Goal: Task Accomplishment & Management: Use online tool/utility

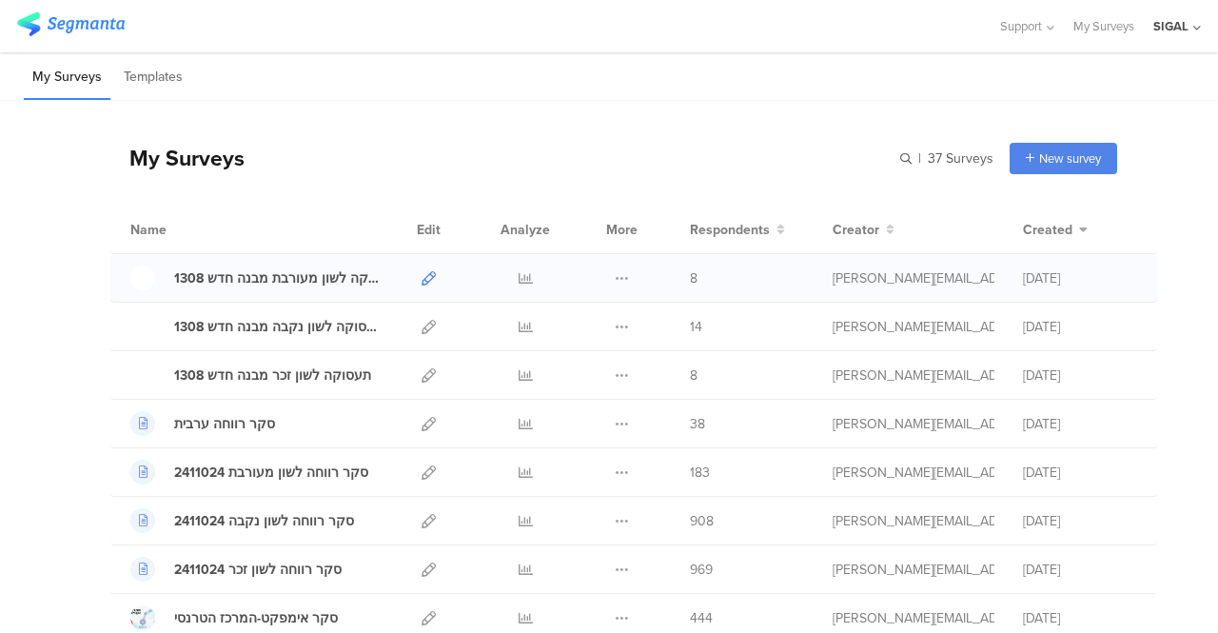
click at [421, 273] on icon at bounding box center [428, 278] width 14 height 14
click at [421, 322] on icon at bounding box center [428, 327] width 14 height 14
click at [421, 375] on icon at bounding box center [428, 375] width 14 height 14
click at [421, 277] on icon at bounding box center [428, 278] width 14 height 14
click at [421, 322] on icon at bounding box center [428, 327] width 14 height 14
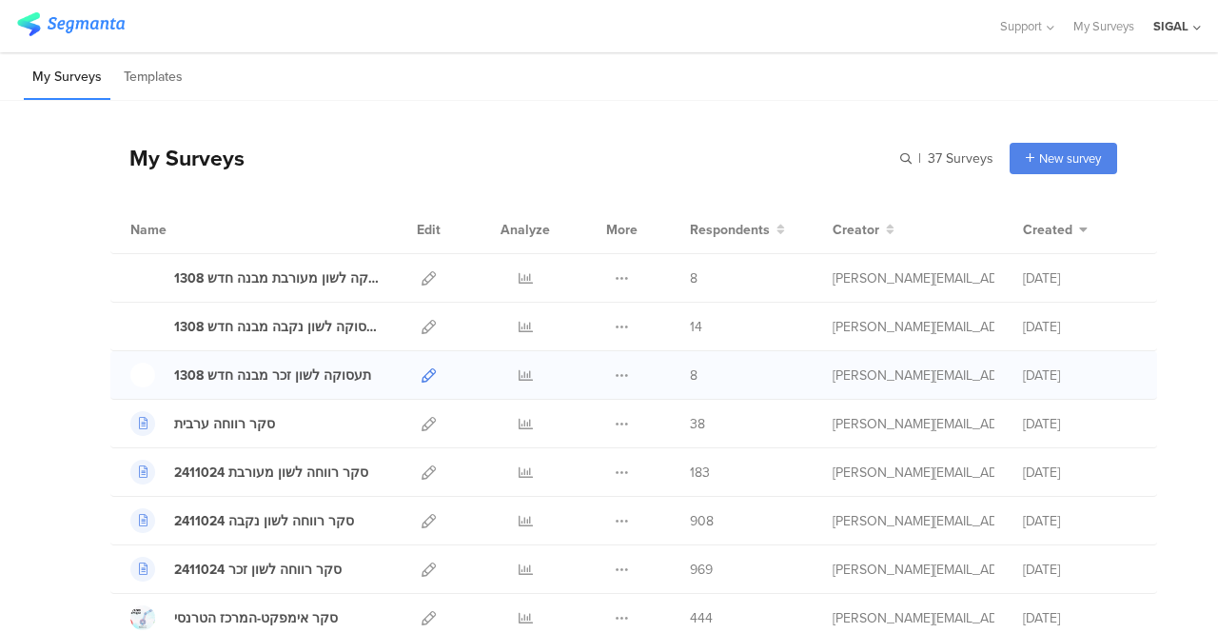
click at [421, 370] on icon at bounding box center [428, 375] width 14 height 14
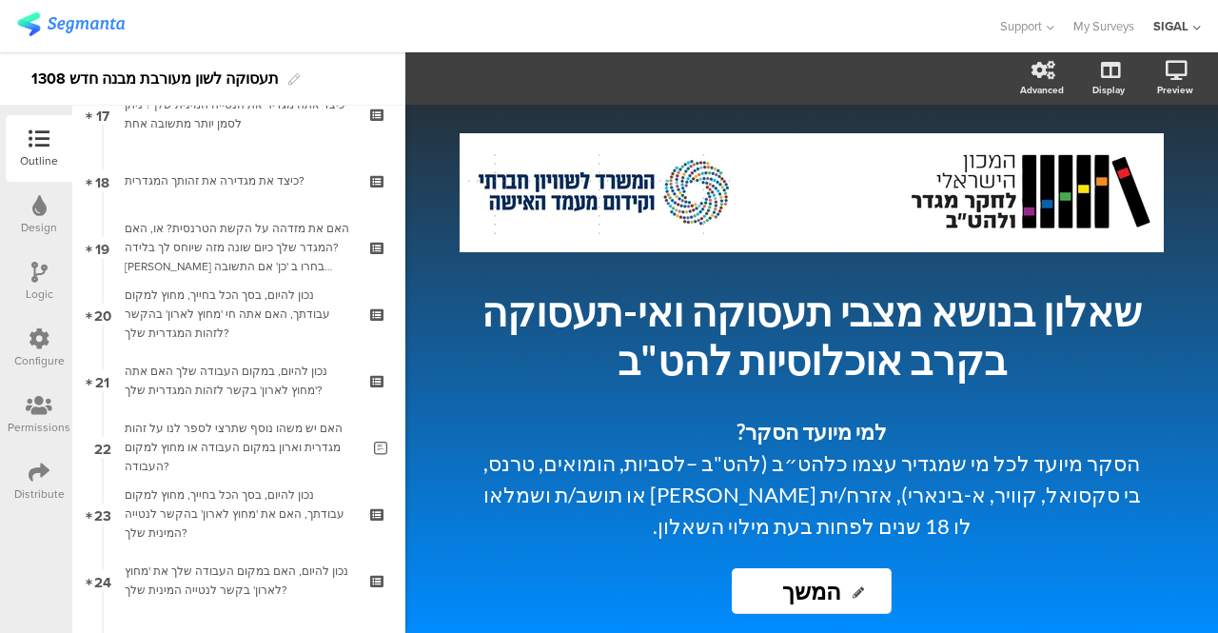
scroll to position [1182, 0]
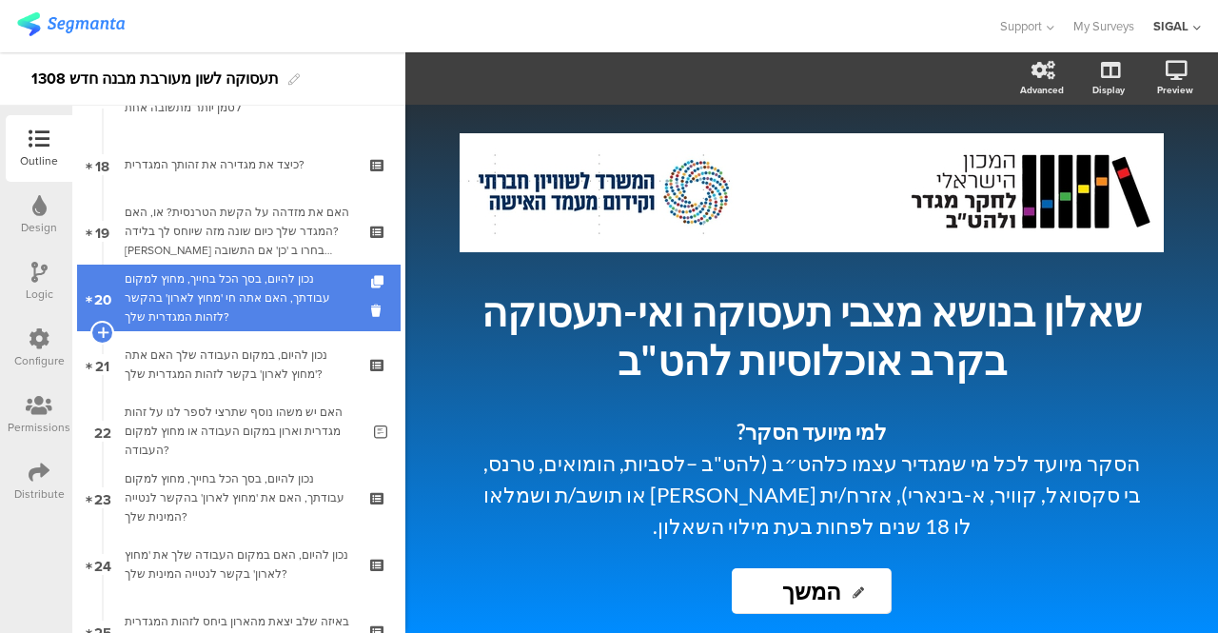
click at [218, 298] on div "נכון להיום, בסך הכל בחייך, מחוץ למקום עבודתך, האם אתה חי 'מחוץ לארון' בהקשר לזה…" at bounding box center [238, 297] width 227 height 57
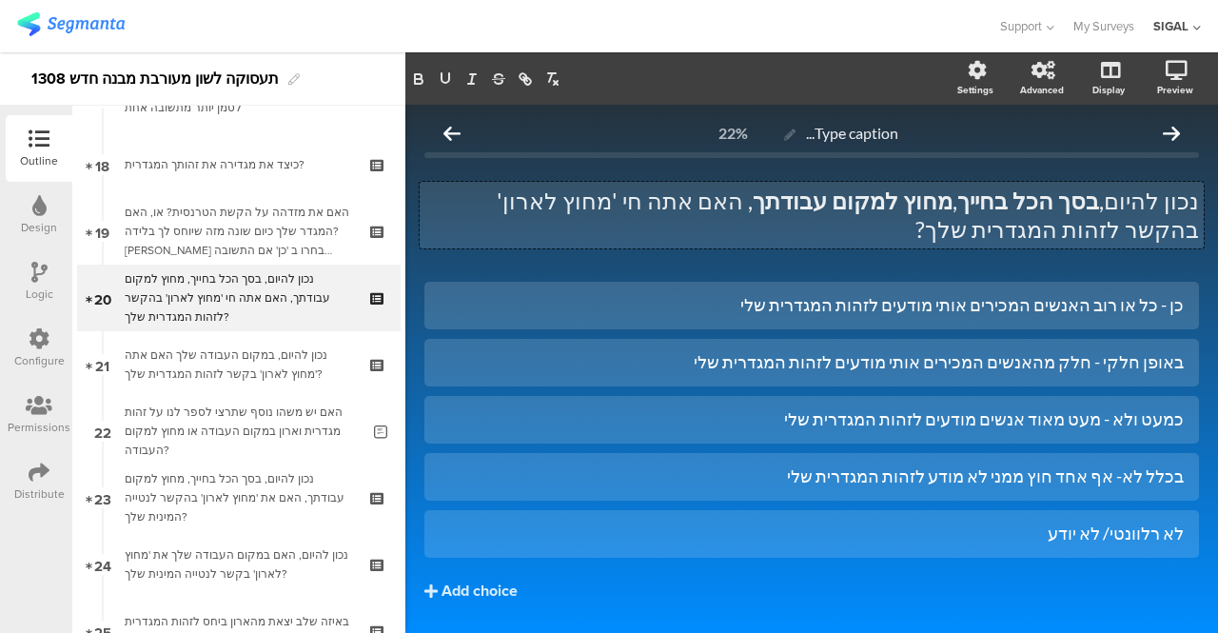
click at [978, 229] on div "נכון להיום, בסך הכל בחייך , מחוץ למקום עבודתך , האם אתה חי 'מחוץ לארון' בהקשר ל…" at bounding box center [811, 215] width 784 height 67
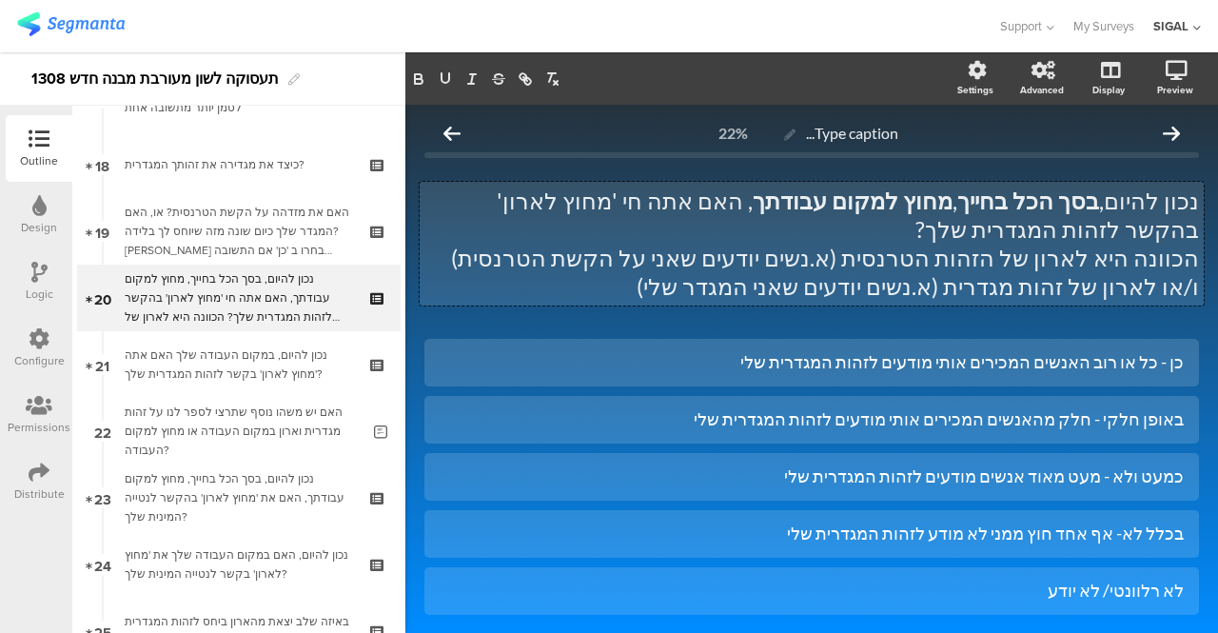
click at [1115, 276] on p "הכוונה היא לארון של הזהות הטרנסית (א.נשים יודעים שאני על הקשת הטרנסית) ו/או לאר…" at bounding box center [811, 272] width 774 height 57
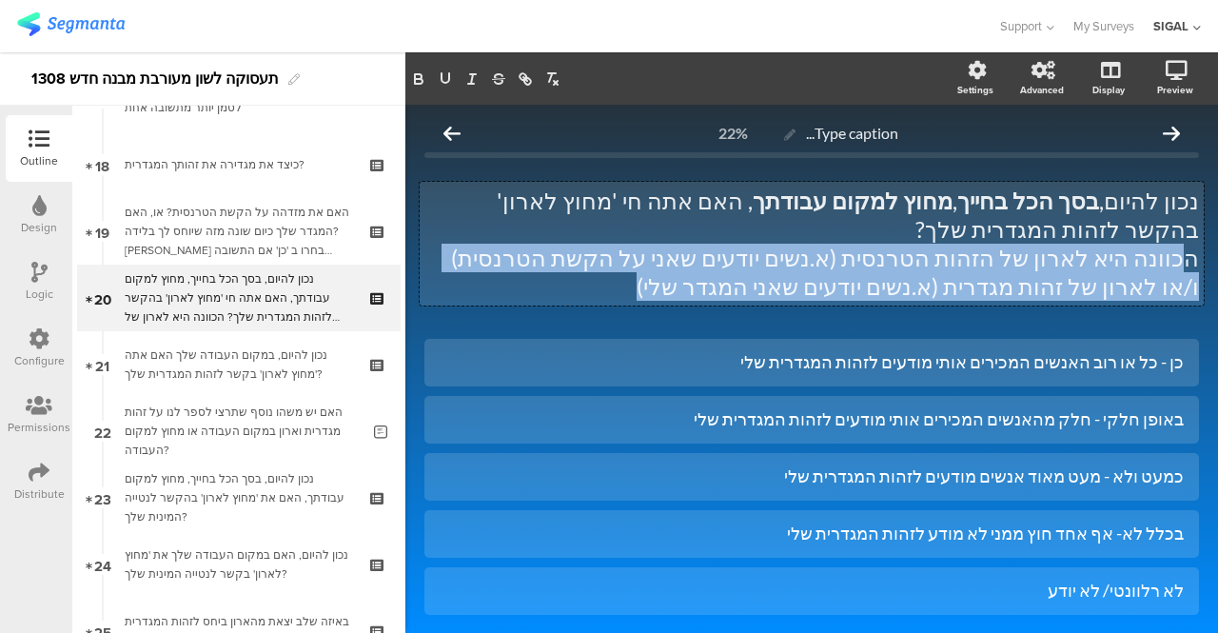
drag, startPoint x: 1178, startPoint y: 258, endPoint x: 779, endPoint y: 276, distance: 399.0
click at [779, 276] on p "הכוונה היא לארון של הזהות הטרנסית (א.נשים יודעים שאני על הקשת הטרנסית) ו/או לאר…" at bounding box center [811, 272] width 774 height 57
copy p "הכוונה היא לארון של הזהות הטרנסית (א.נשים יודעים שאני על הקשת הטרנסית) ו/או לאר…"
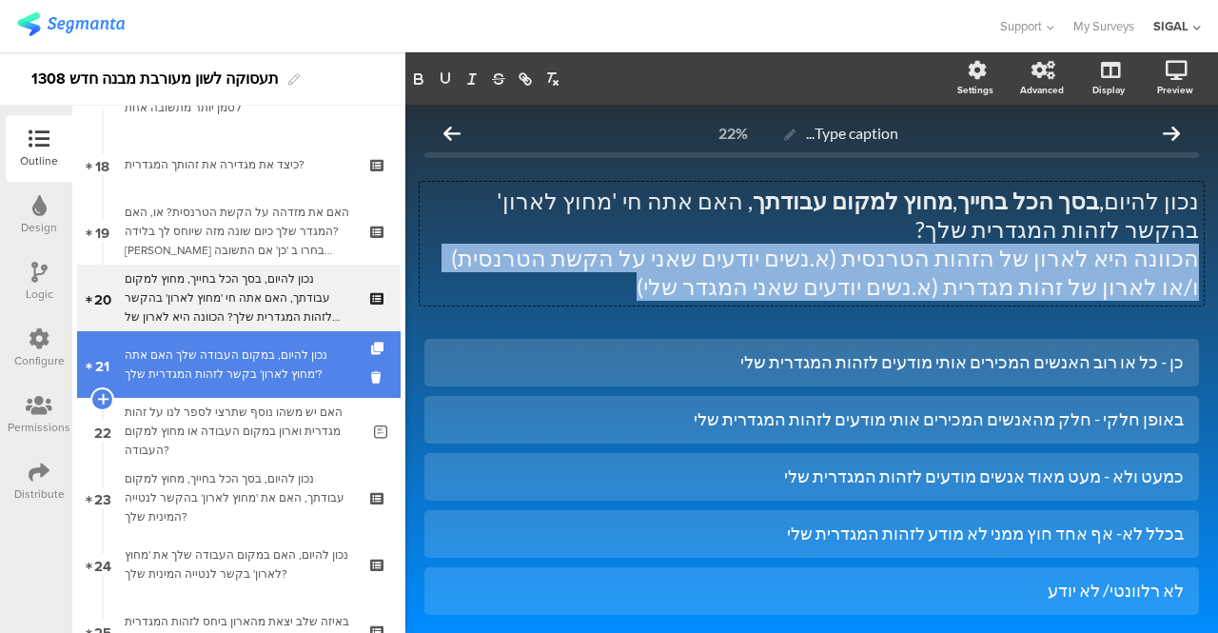
click at [232, 372] on div "נכון להיום, במקום העבודה שלך האם אתה 'מחוץ לארון' בקשר לזהות המגדרית שלך?" at bounding box center [238, 364] width 227 height 38
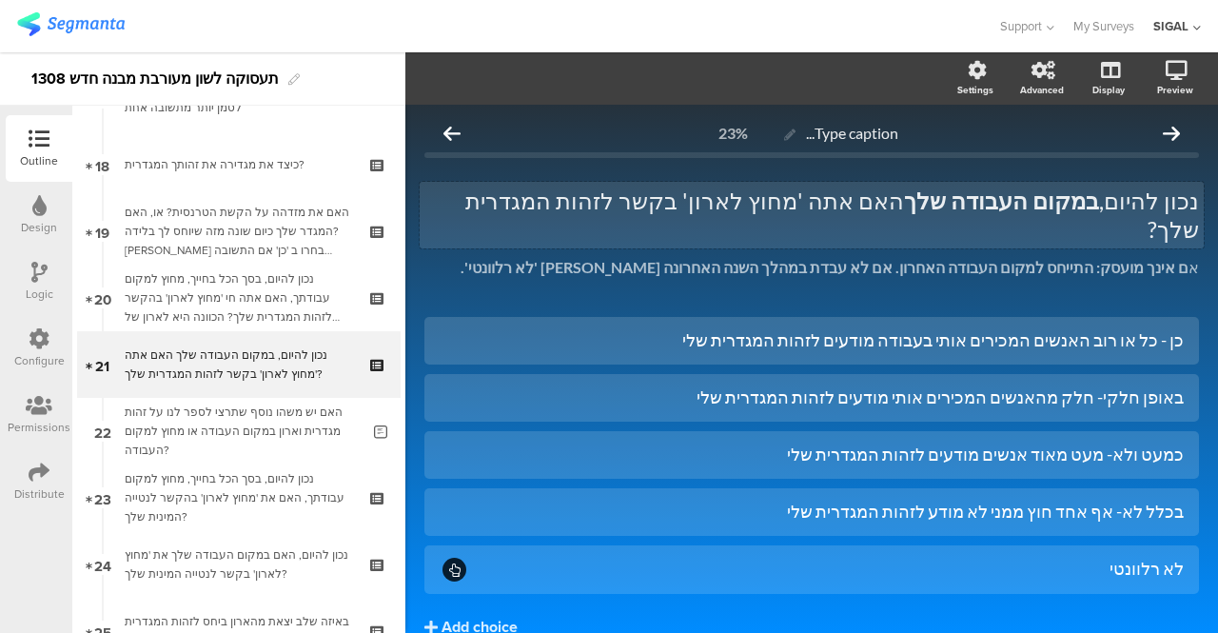
click at [530, 206] on p "נכון להיום, במקום העבודה שלך האם אתה 'מחוץ לארון' בקשר לזהות המגדרית שלך?" at bounding box center [811, 214] width 774 height 57
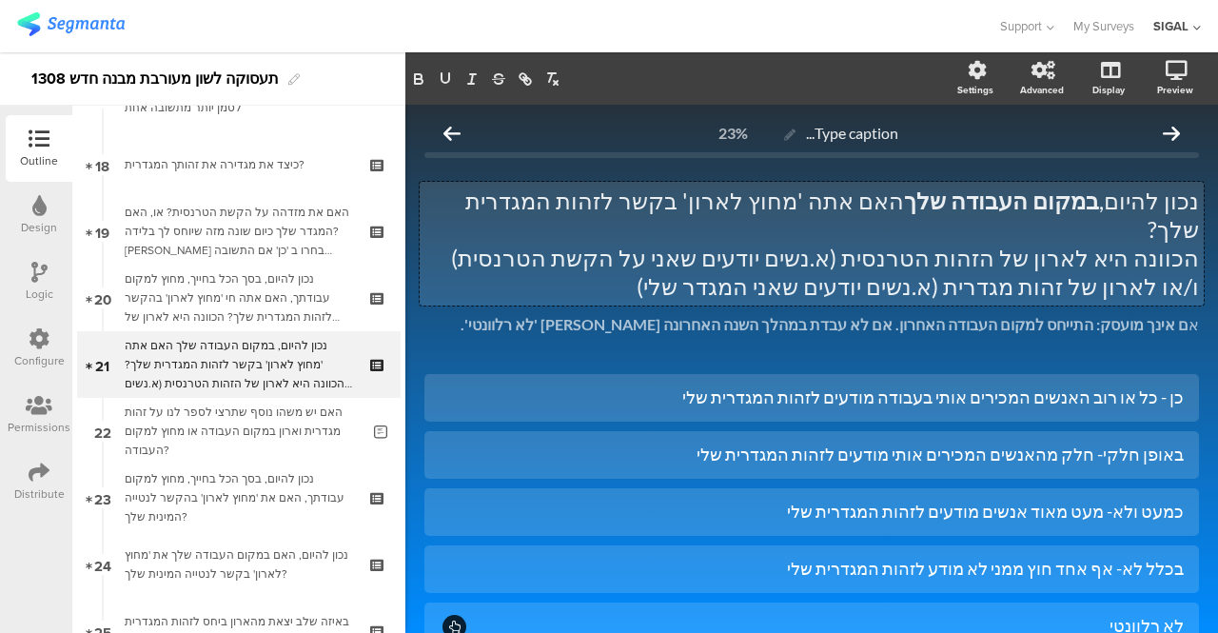
click at [517, 211] on p "נכון להיום, במקום העבודה שלך האם אתה 'מחוץ לארון' בקשר לזהות המגדרית שלך?" at bounding box center [811, 214] width 774 height 57
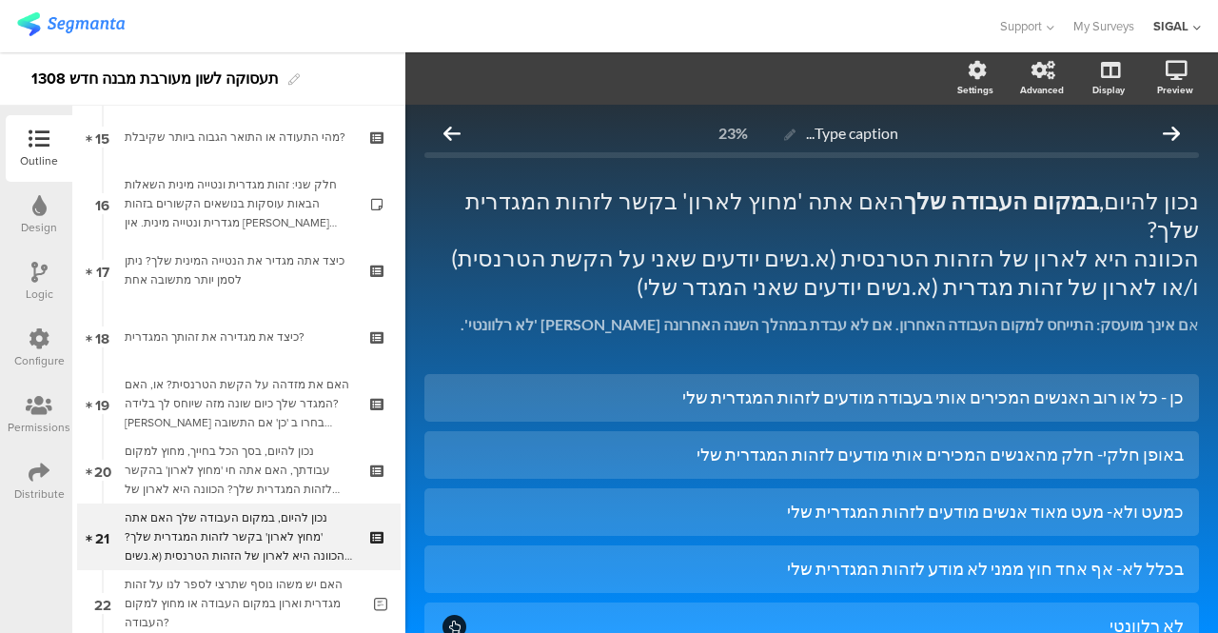
scroll to position [1178, 0]
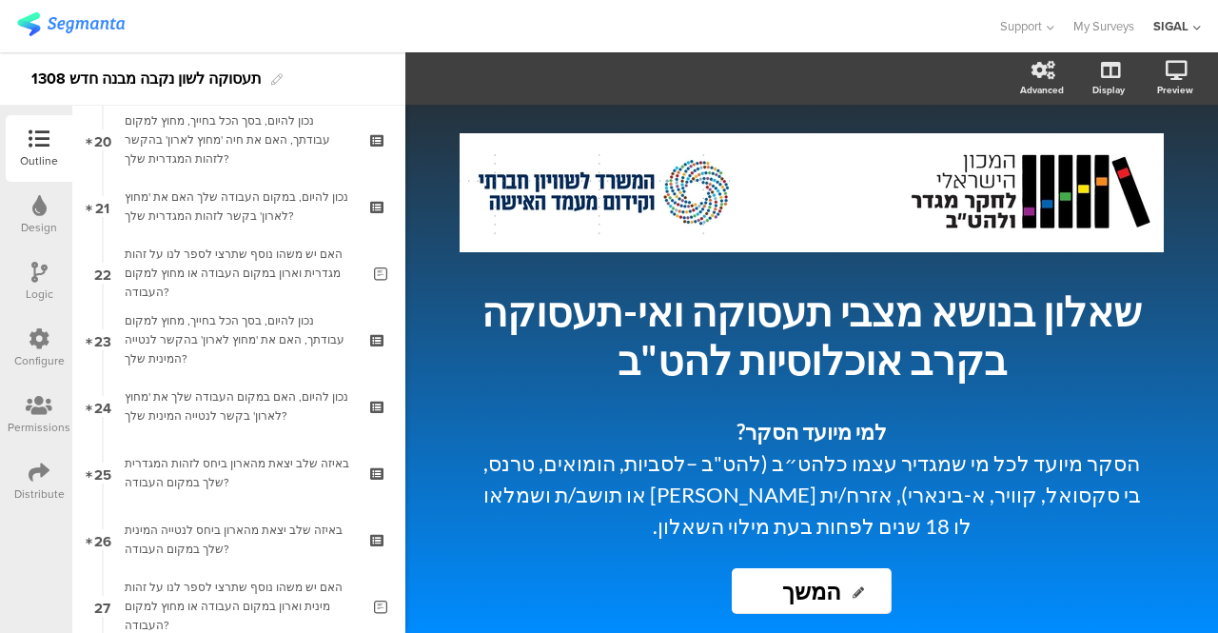
scroll to position [1149, 0]
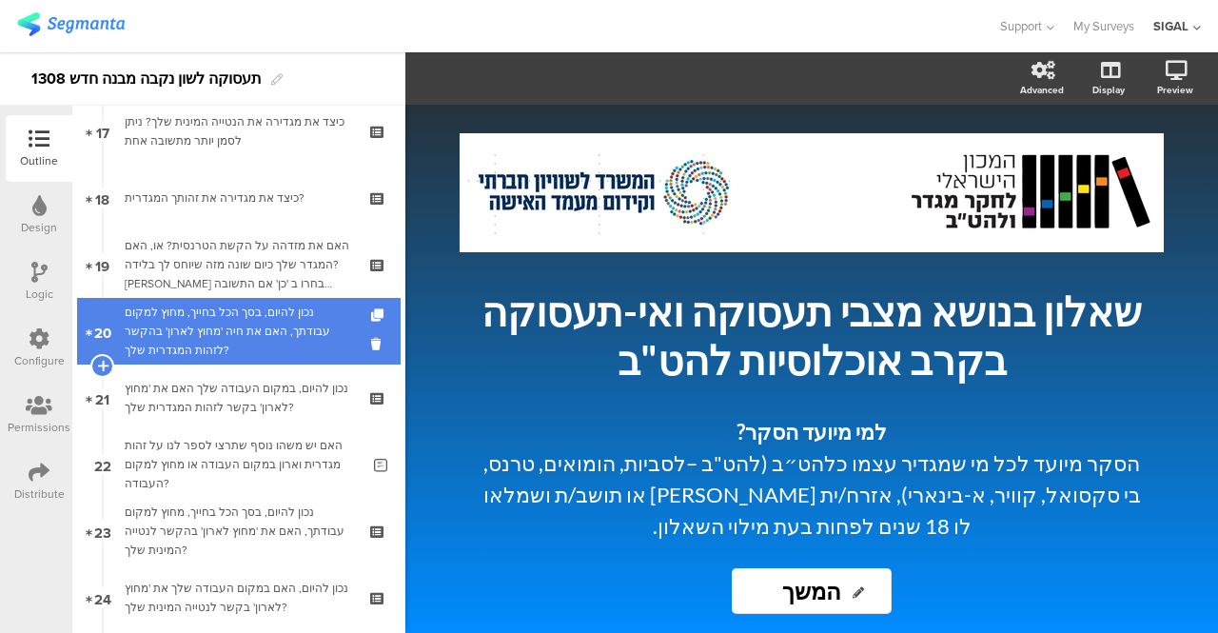
click at [201, 328] on div "נכון להיום, בסך הכל בחייך, מחוץ למקום עבודתך, האם את חיה 'מחוץ לארון' בהקשר לזה…" at bounding box center [238, 330] width 227 height 57
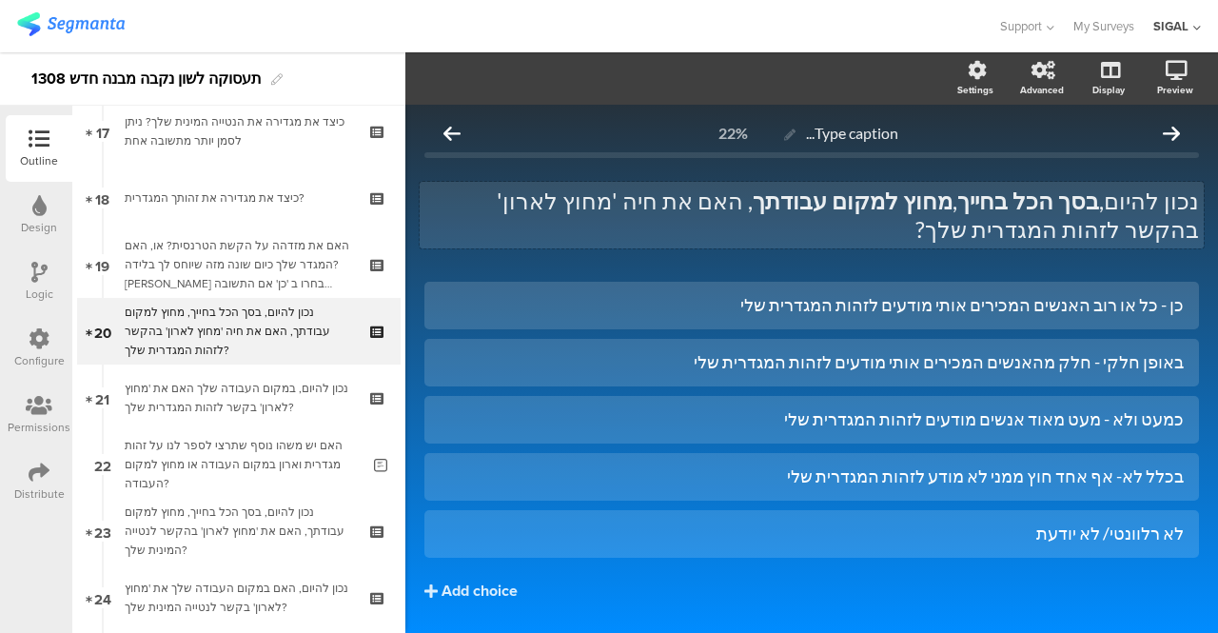
click at [1031, 224] on div "נכון להיום, בסך הכל בחייך , מחוץ למקום עבודתך , האם את חיה 'מחוץ לארון' בהקשר ל…" at bounding box center [811, 215] width 784 height 67
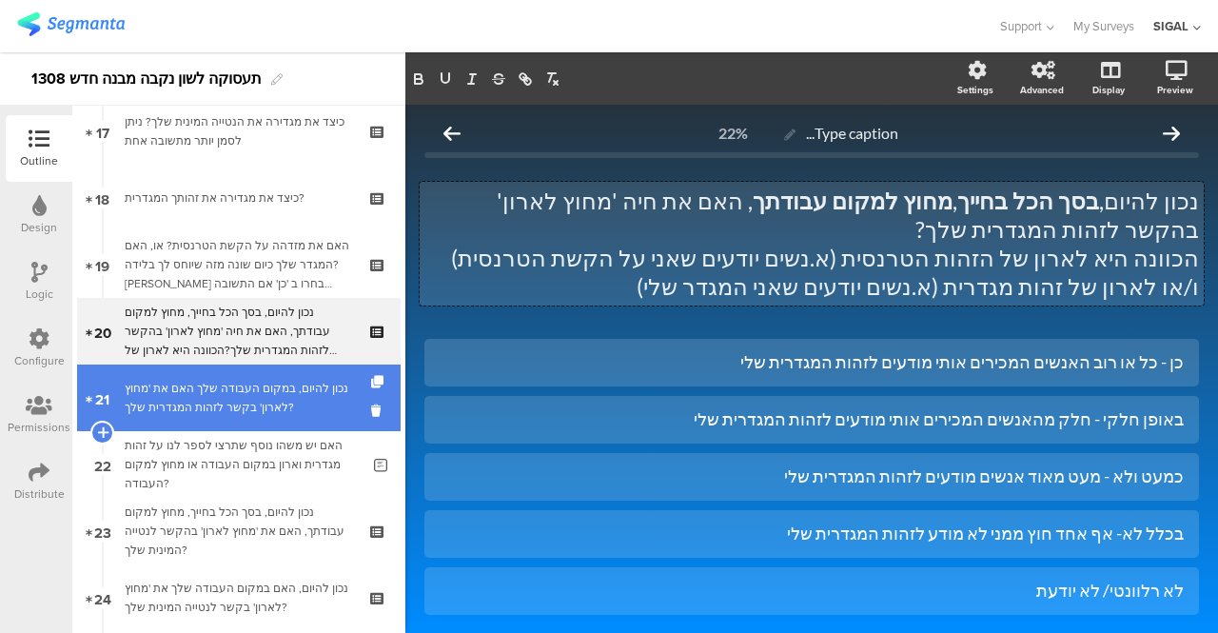
click at [225, 386] on div "נכון להיום, במקום העבודה שלך האם את 'מחוץ לארון' בקשר לזהות המגדרית שלך?" at bounding box center [238, 398] width 227 height 38
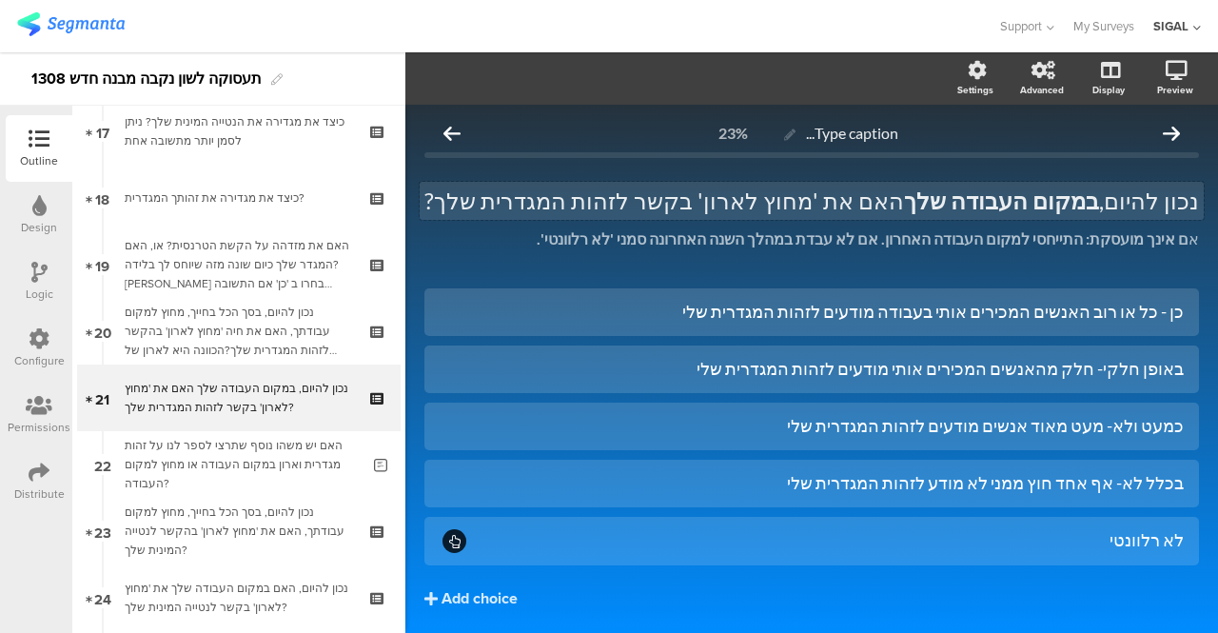
click at [541, 202] on p "נכון להיום, במקום העבודה שלך האם את 'מחוץ לארון' בקשר לזהות המגדרית שלך?" at bounding box center [811, 200] width 774 height 29
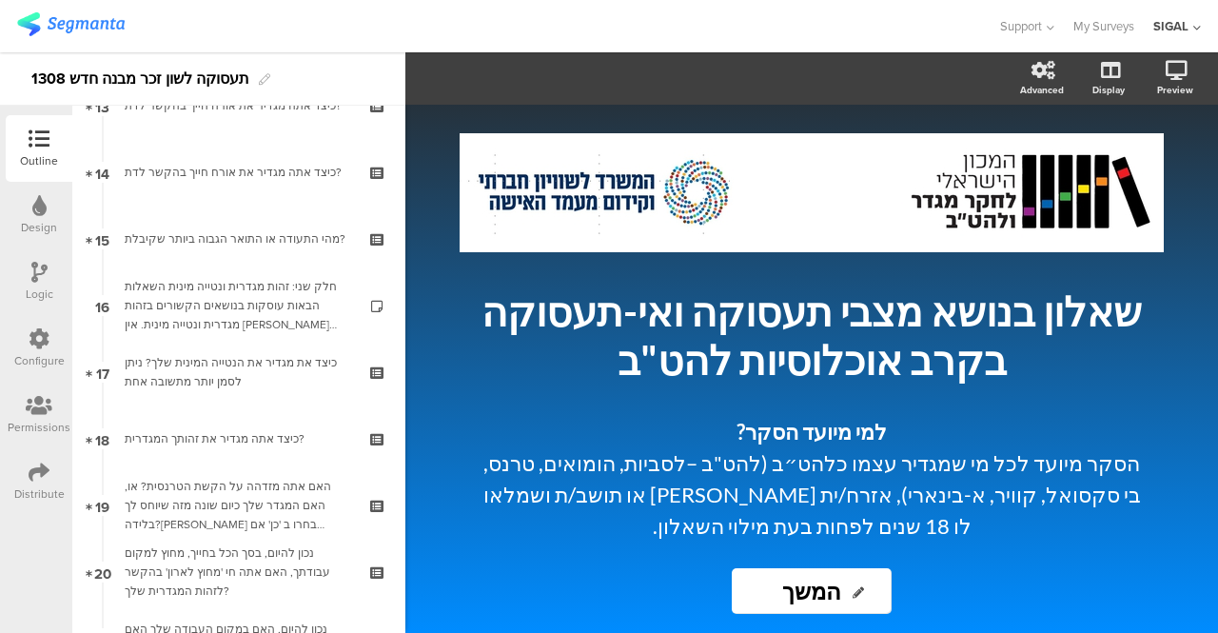
scroll to position [1024, 0]
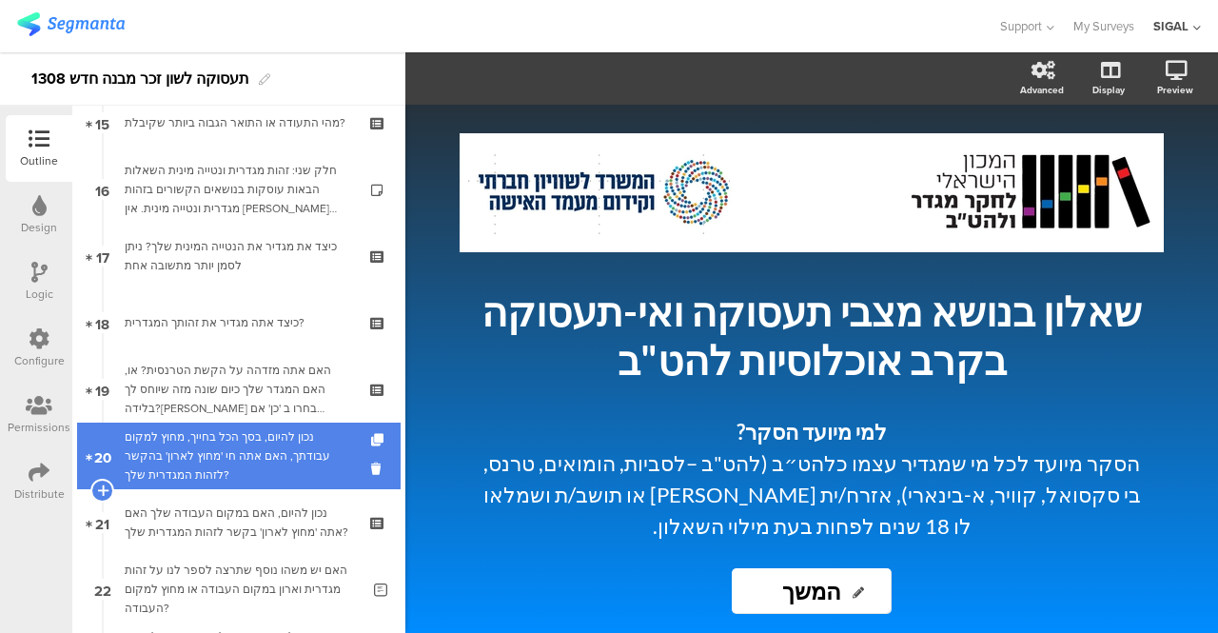
click at [244, 445] on div "נכון להיום, בסך הכל בחייך, מחוץ למקום עבודתך, האם אתה חי 'מחוץ לארון' בהקשר לזה…" at bounding box center [238, 455] width 227 height 57
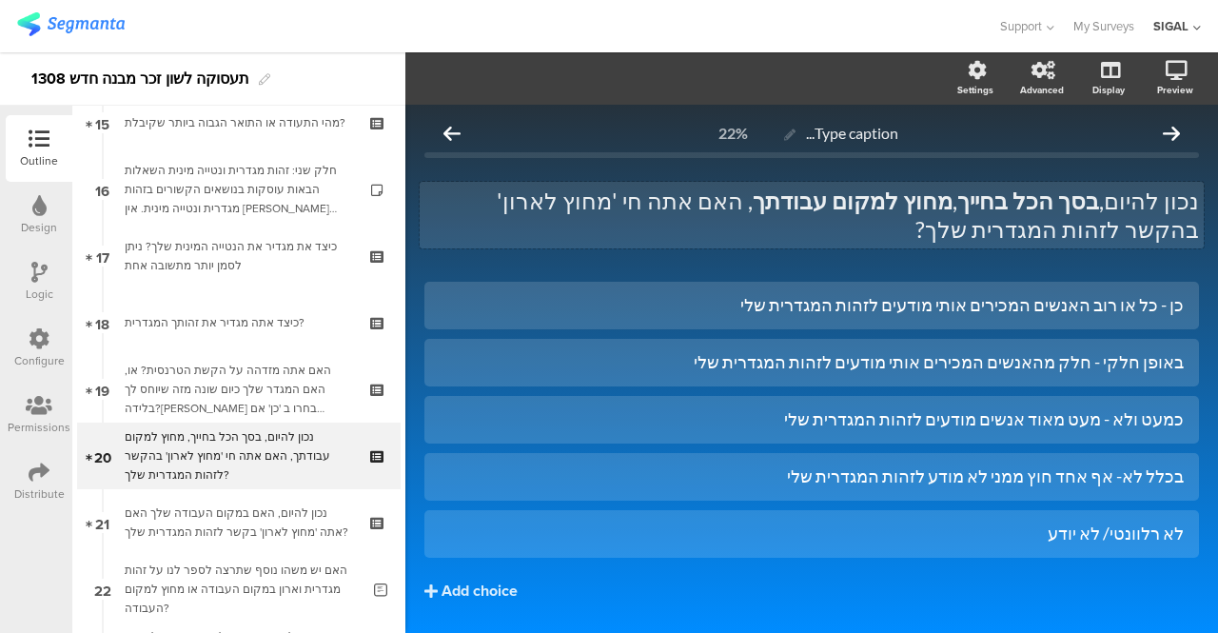
click at [1003, 224] on p "נכון להיום, בסך הכל בחייך , מחוץ למקום עבודתך , האם אתה חי 'מחוץ לארון' בהקשר ל…" at bounding box center [811, 214] width 774 height 57
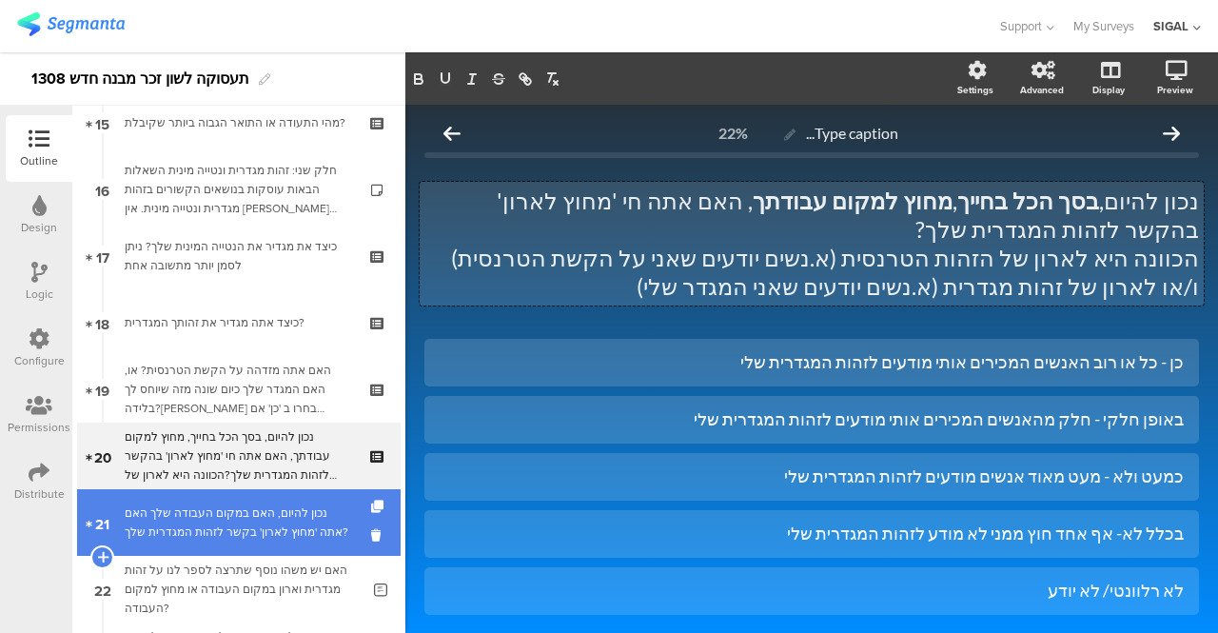
click at [260, 517] on div "נכון להיום, האם במקום העבודה שלך האם אתה 'מחוץ לארון' בקשר לזהות המגדרית שלך?" at bounding box center [238, 522] width 227 height 38
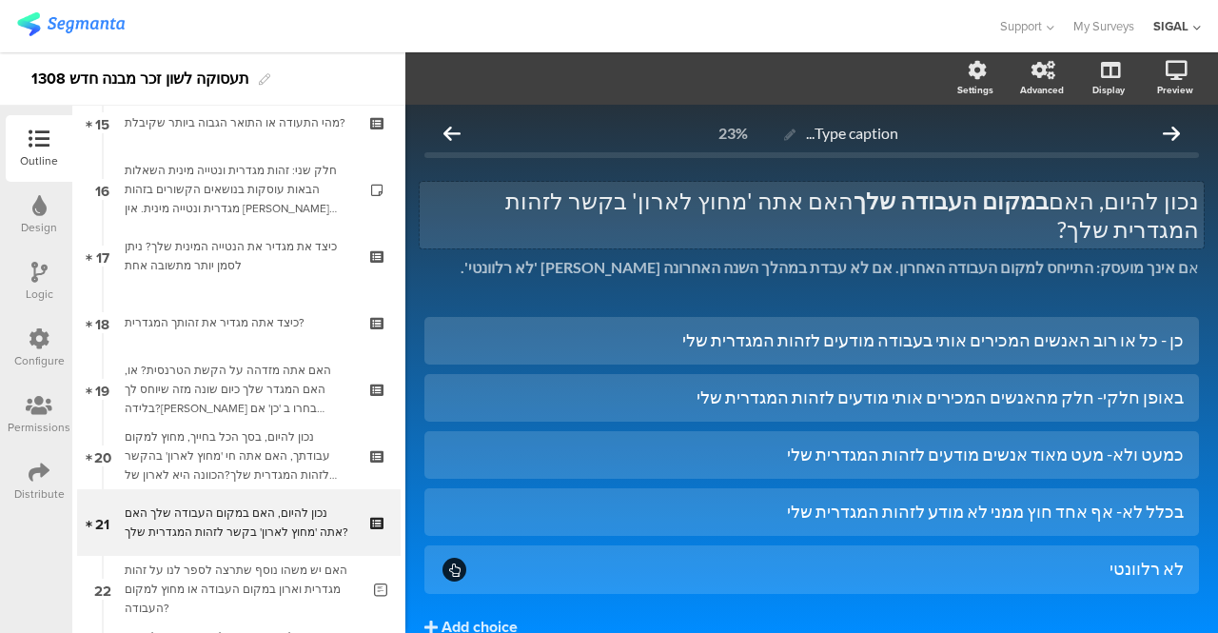
click at [495, 201] on p "נכון להיום, האם במקום העבודה שלך האם אתה 'מחוץ לארון' בקשר לזהות המגדרית שלך?" at bounding box center [811, 214] width 774 height 57
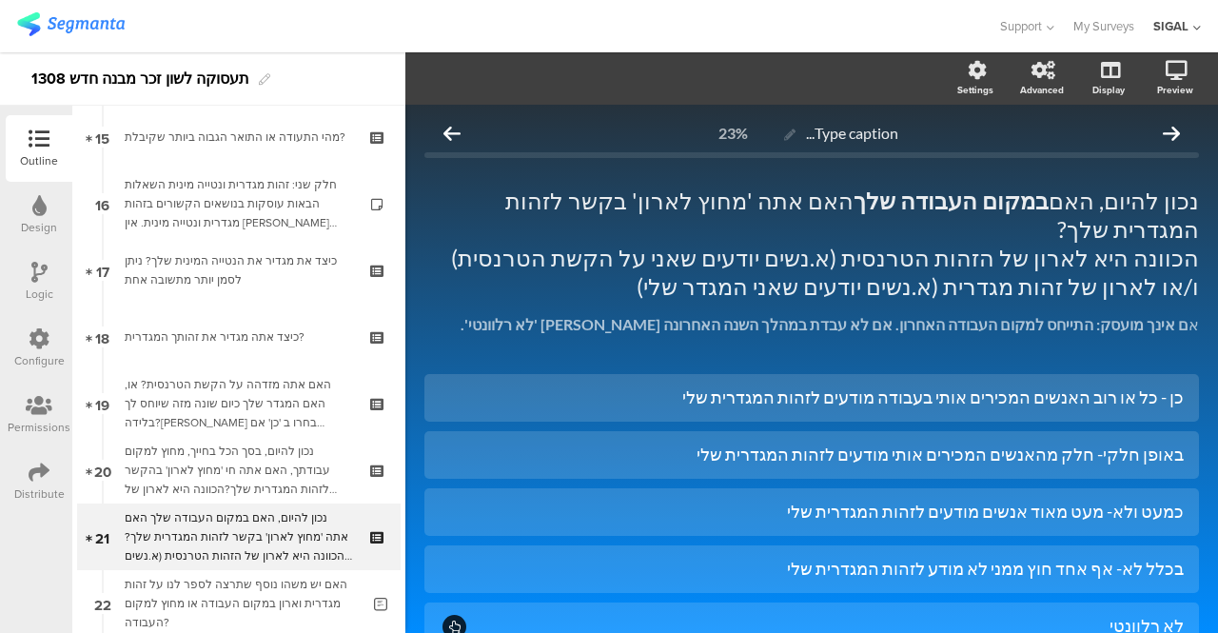
scroll to position [1178, 0]
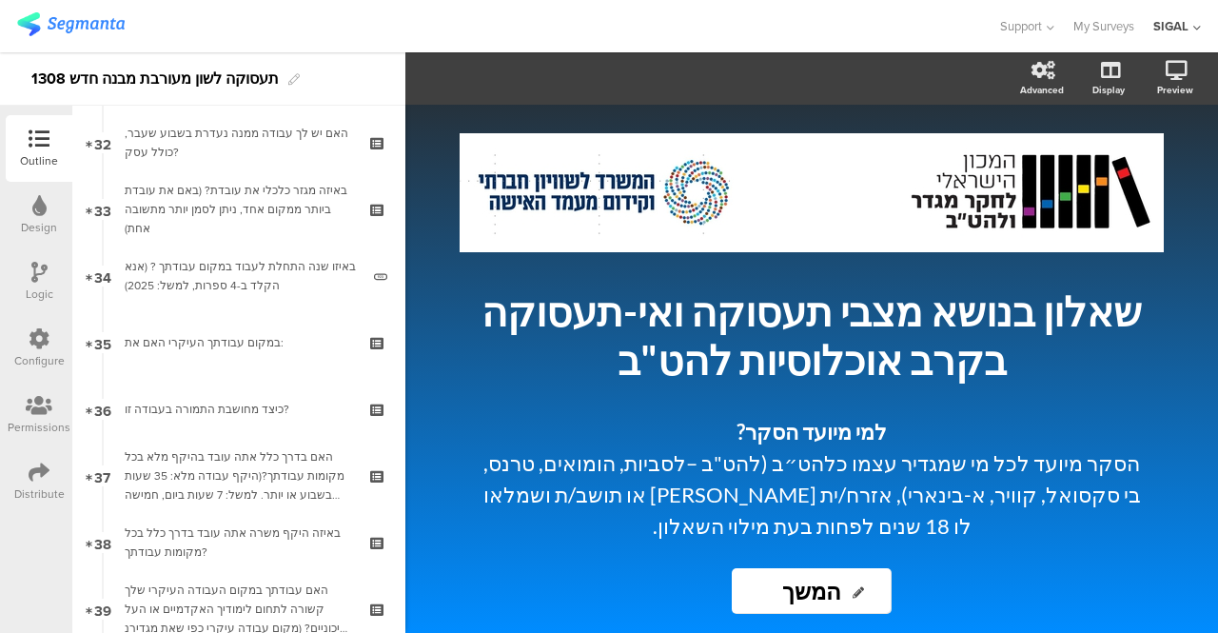
scroll to position [2178, 0]
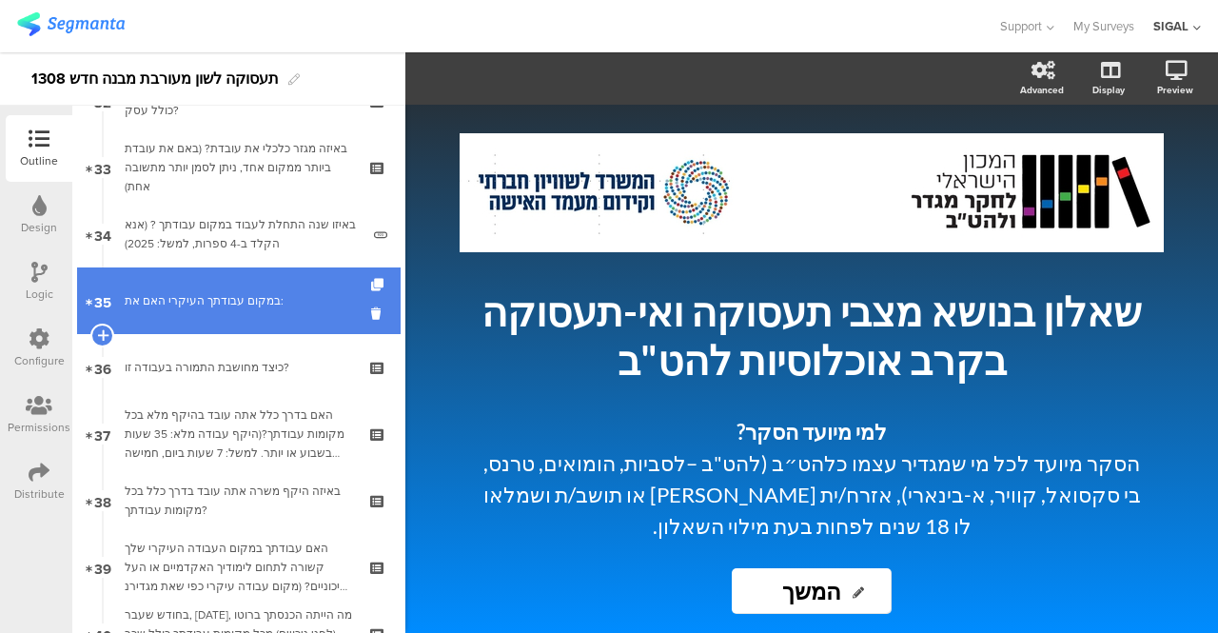
click at [200, 294] on div "במקום עבודתך העיקרי האם את:" at bounding box center [238, 300] width 227 height 19
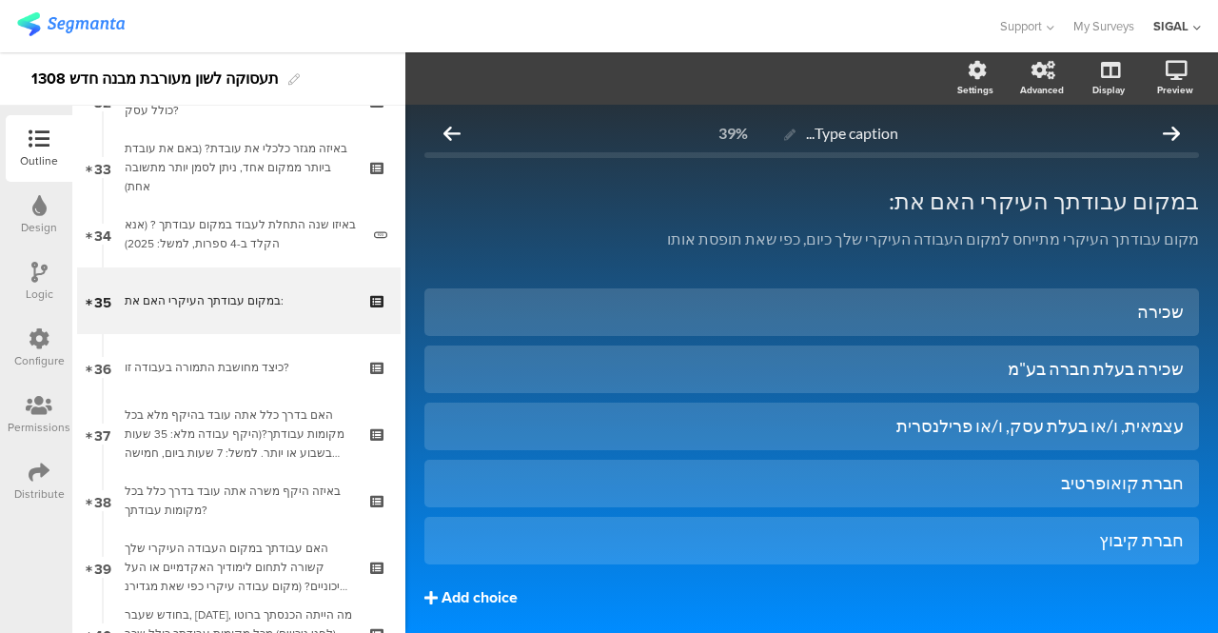
click at [485, 595] on div "Add choice" at bounding box center [479, 598] width 76 height 20
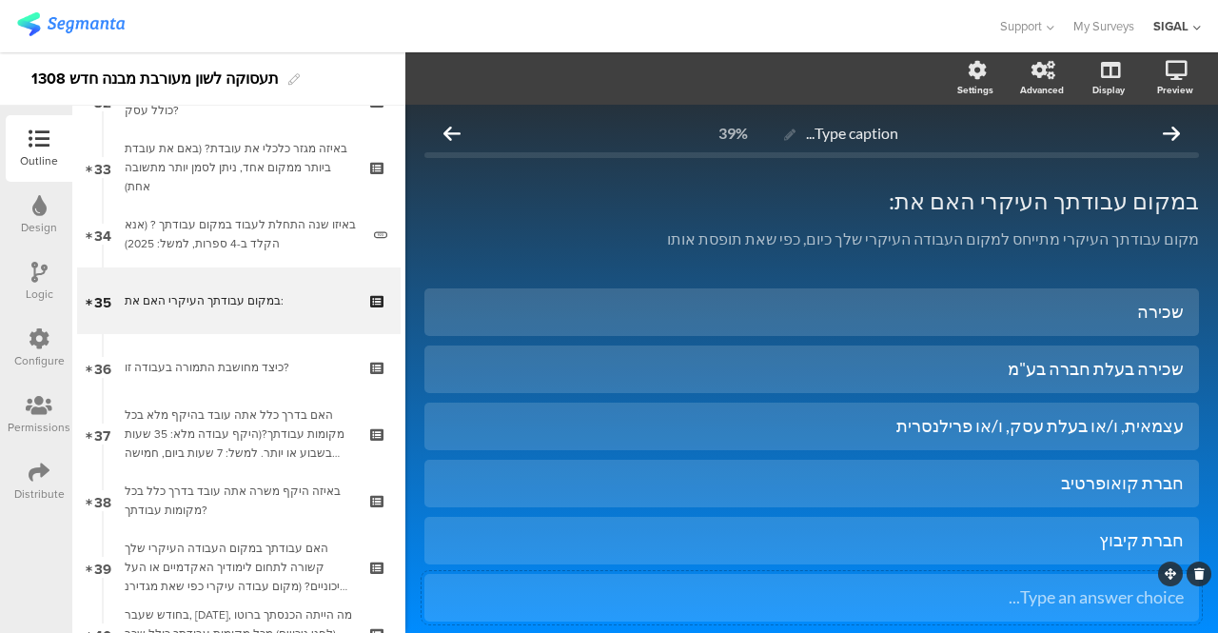
click at [840, 605] on div "Type an answer choice..." at bounding box center [811, 597] width 744 height 22
click at [875, 604] on div "אחר:" at bounding box center [811, 597] width 744 height 22
click at [580, 75] on icon "button" at bounding box center [574, 77] width 19 height 15
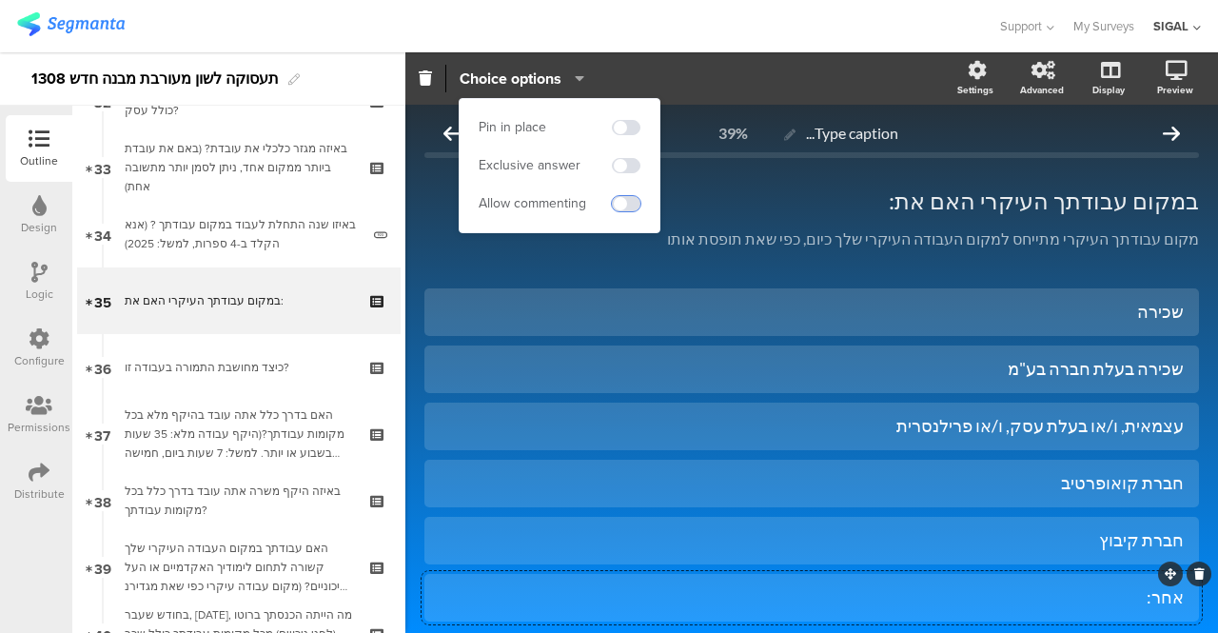
click at [616, 204] on span at bounding box center [626, 203] width 29 height 15
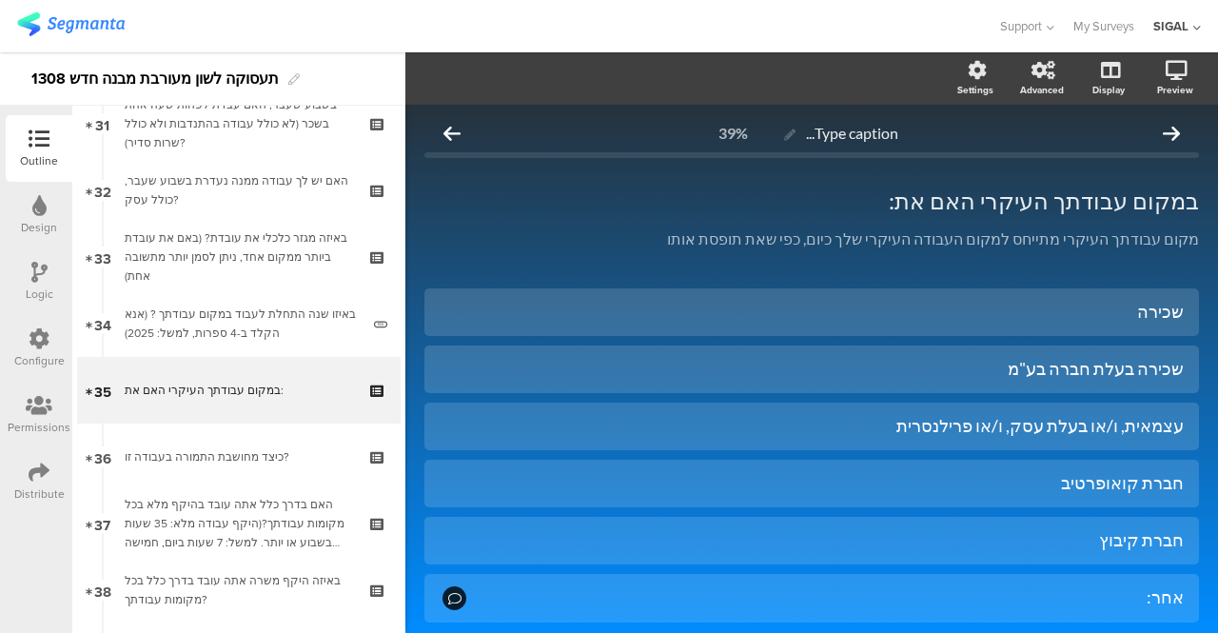
scroll to position [2110, 0]
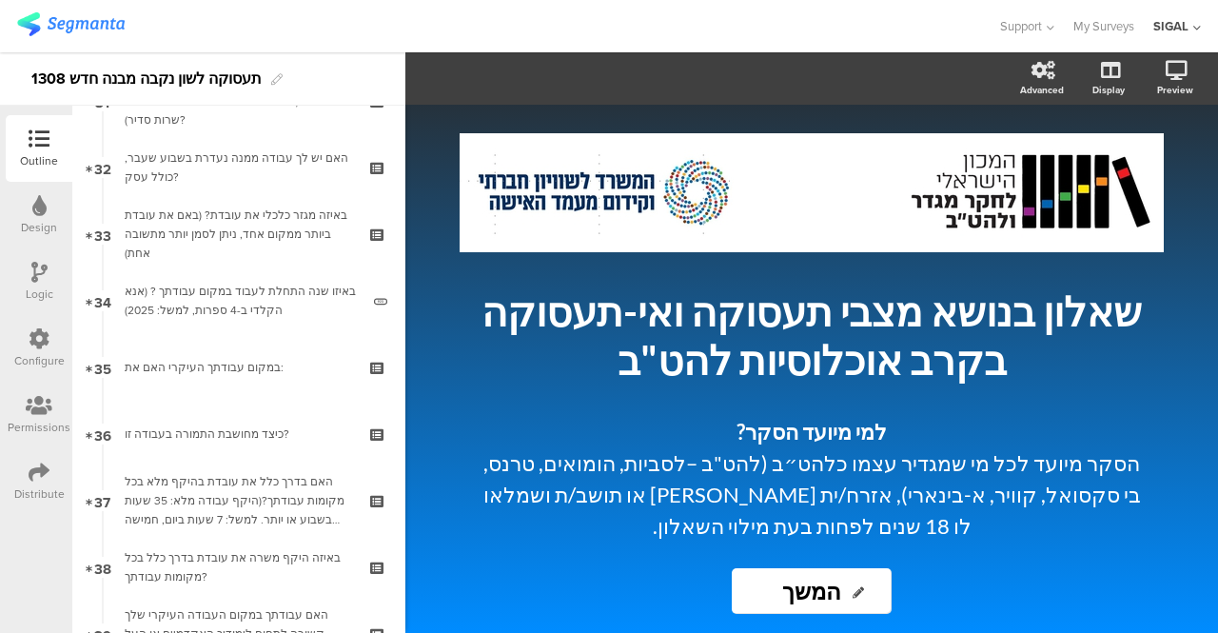
scroll to position [2120, 0]
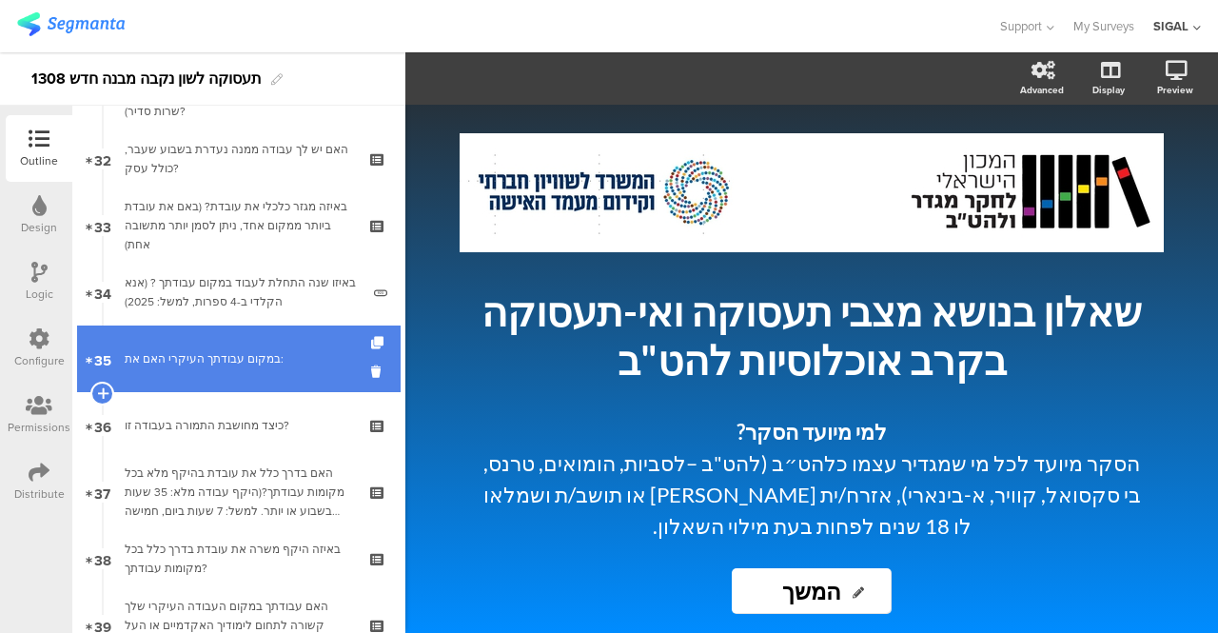
click at [223, 360] on div "במקום עבודתך העיקרי האם את:" at bounding box center [238, 358] width 227 height 19
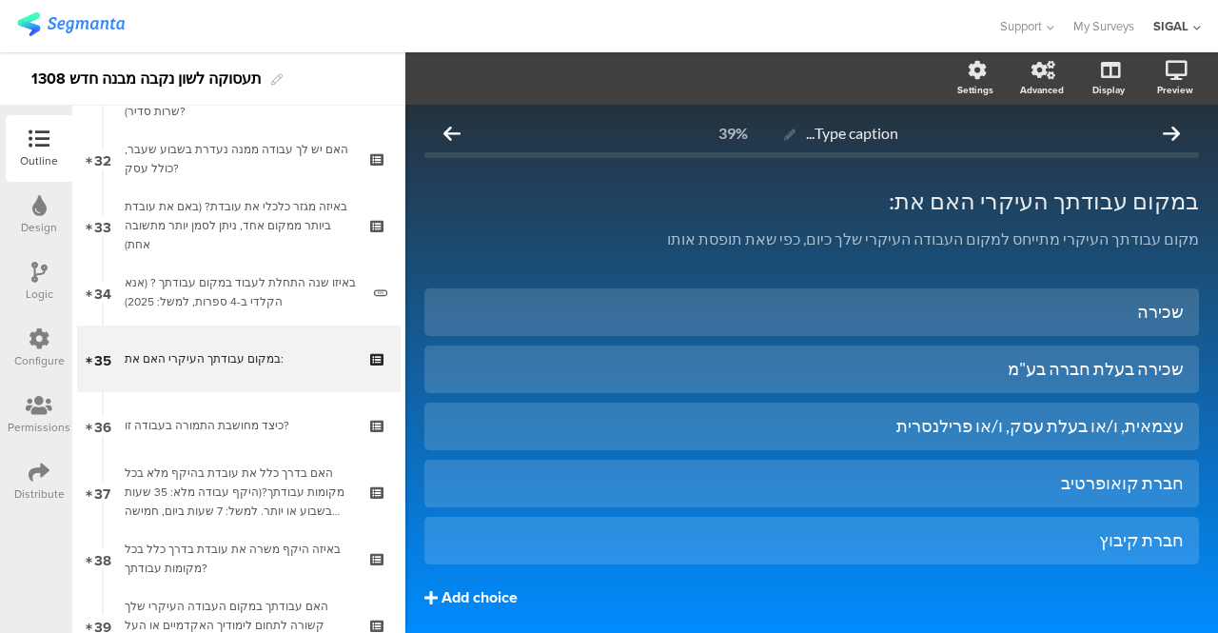
click at [445, 596] on div "Add choice" at bounding box center [479, 598] width 76 height 20
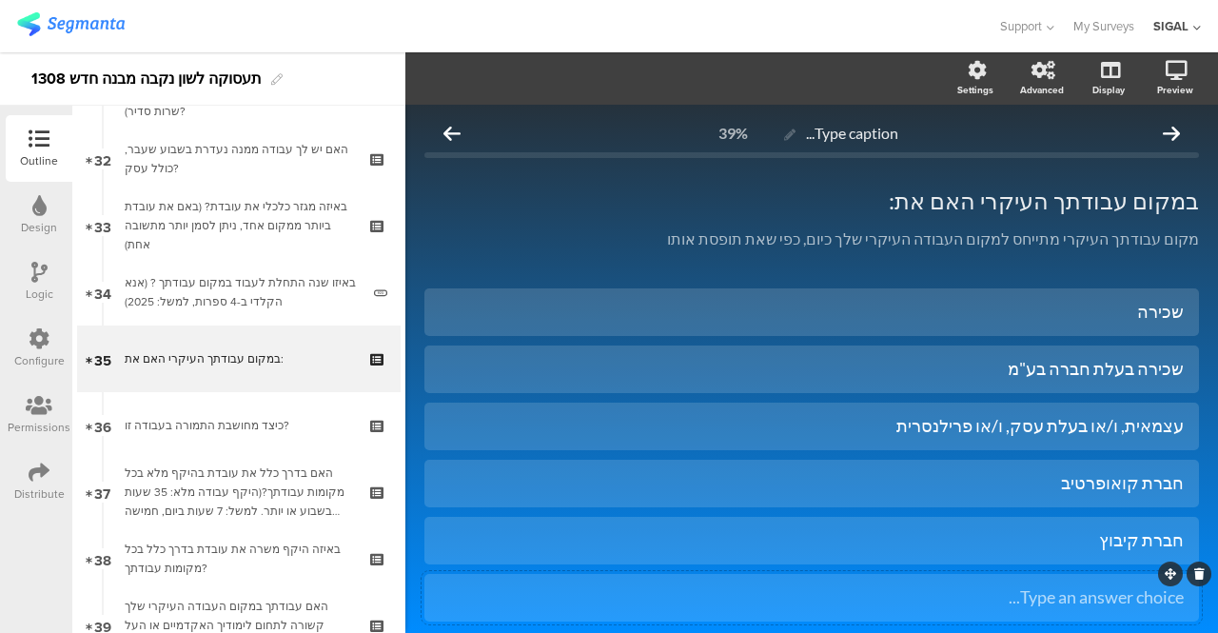
click at [704, 613] on div "Type an answer choice..." at bounding box center [811, 596] width 744 height 31
click at [576, 80] on icon "button" at bounding box center [574, 77] width 19 height 15
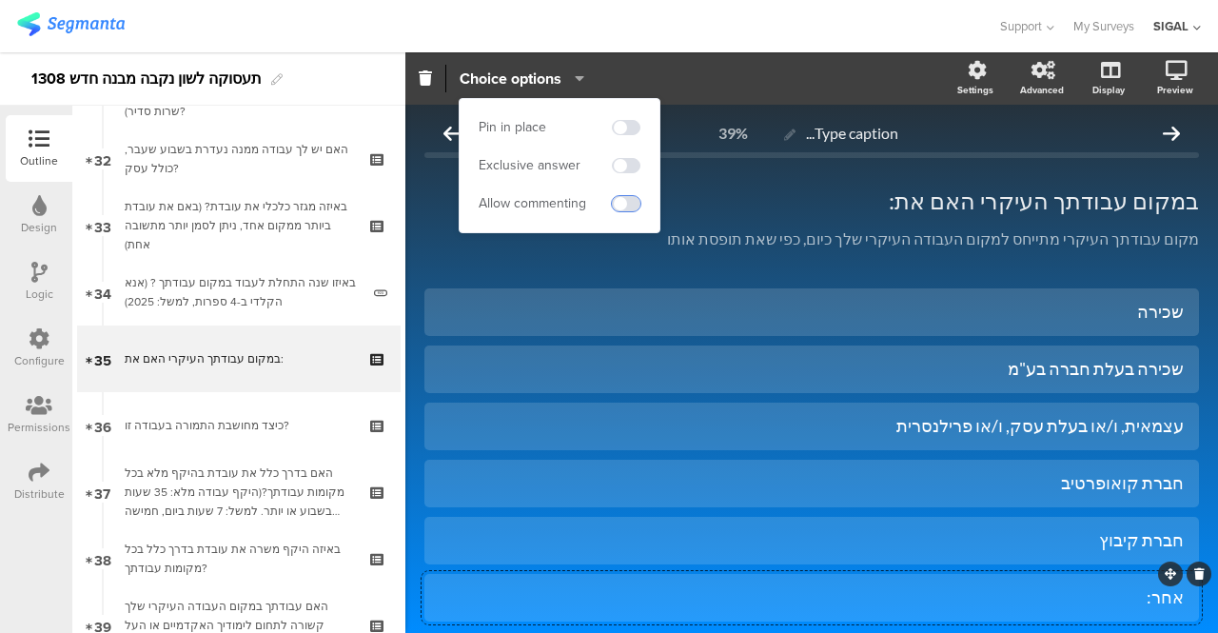
click at [615, 202] on span at bounding box center [626, 203] width 29 height 15
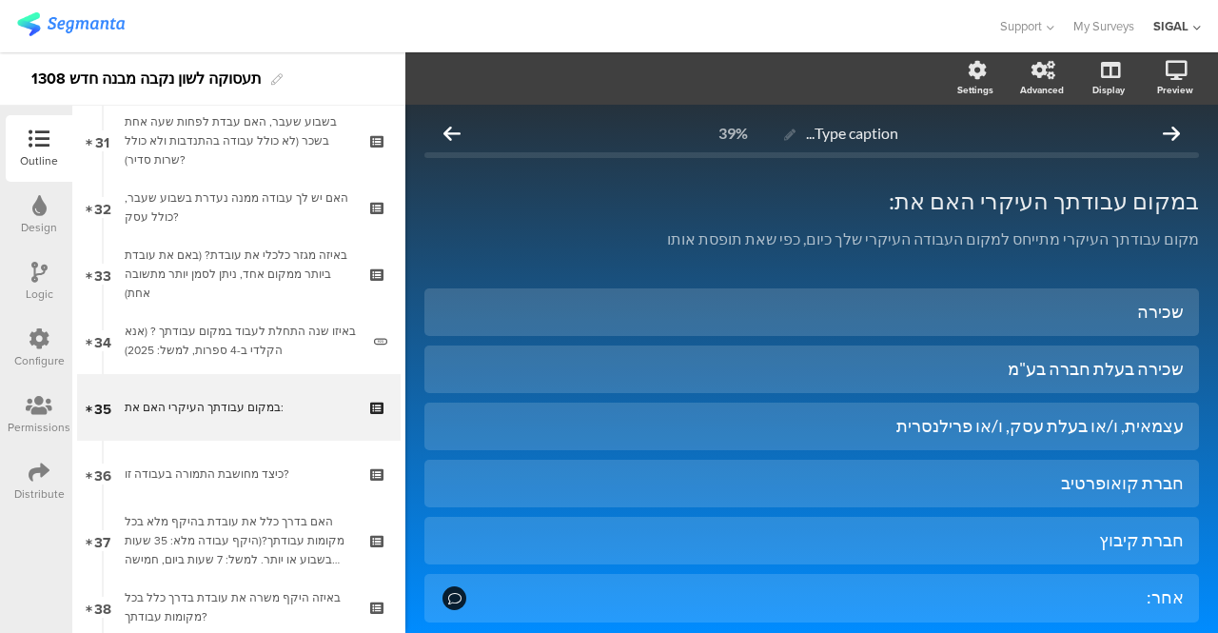
scroll to position [2110, 0]
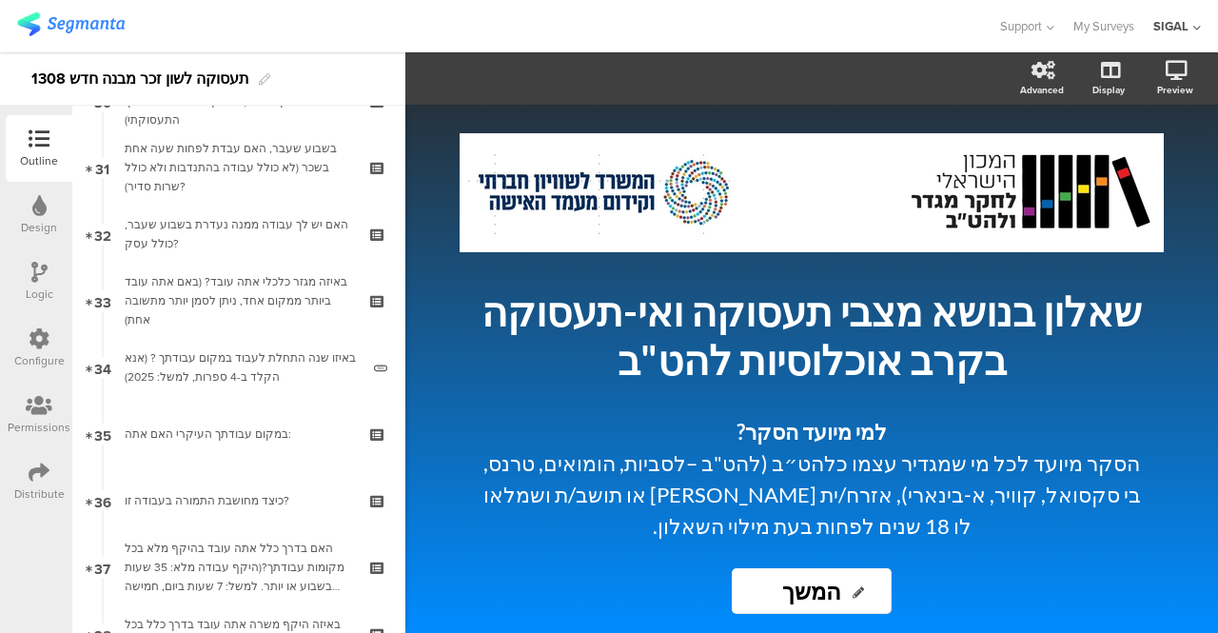
scroll to position [2078, 0]
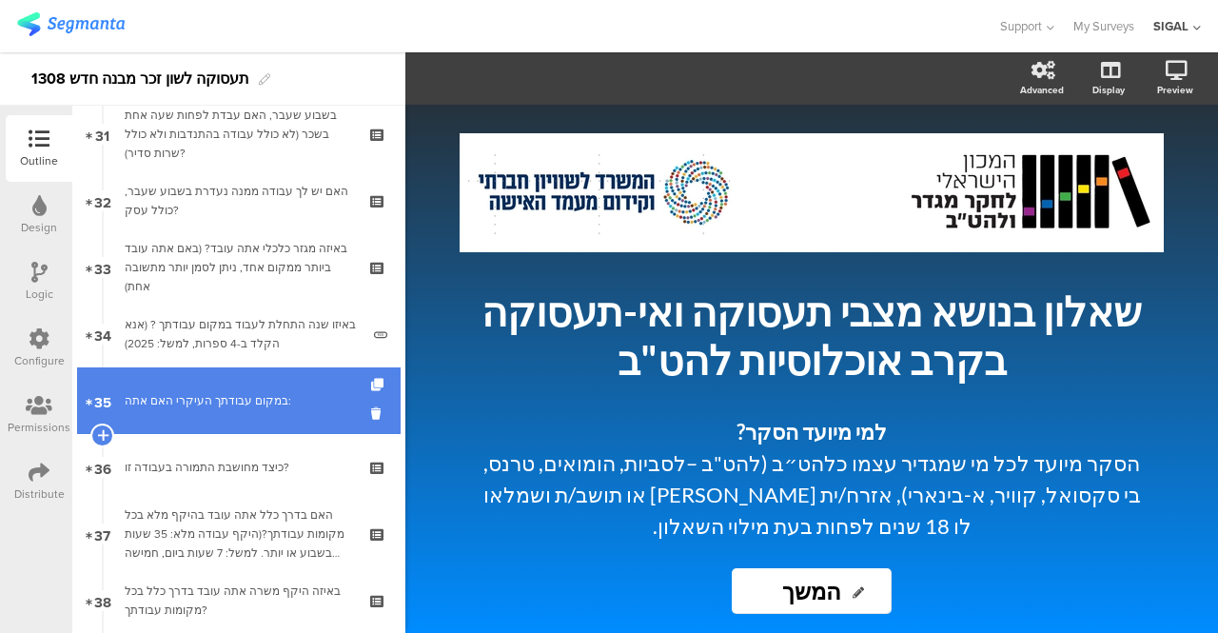
click at [189, 393] on div "במקום עבודתך העיקרי האם אתה:" at bounding box center [238, 400] width 227 height 19
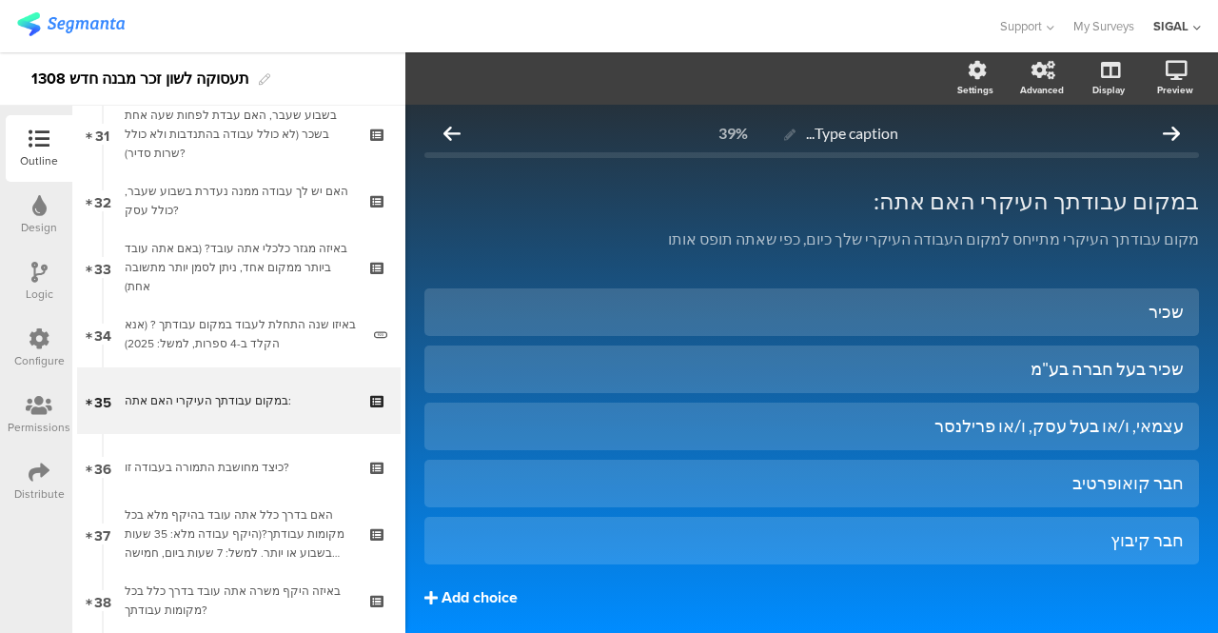
click at [475, 595] on div "Add choice" at bounding box center [479, 598] width 76 height 20
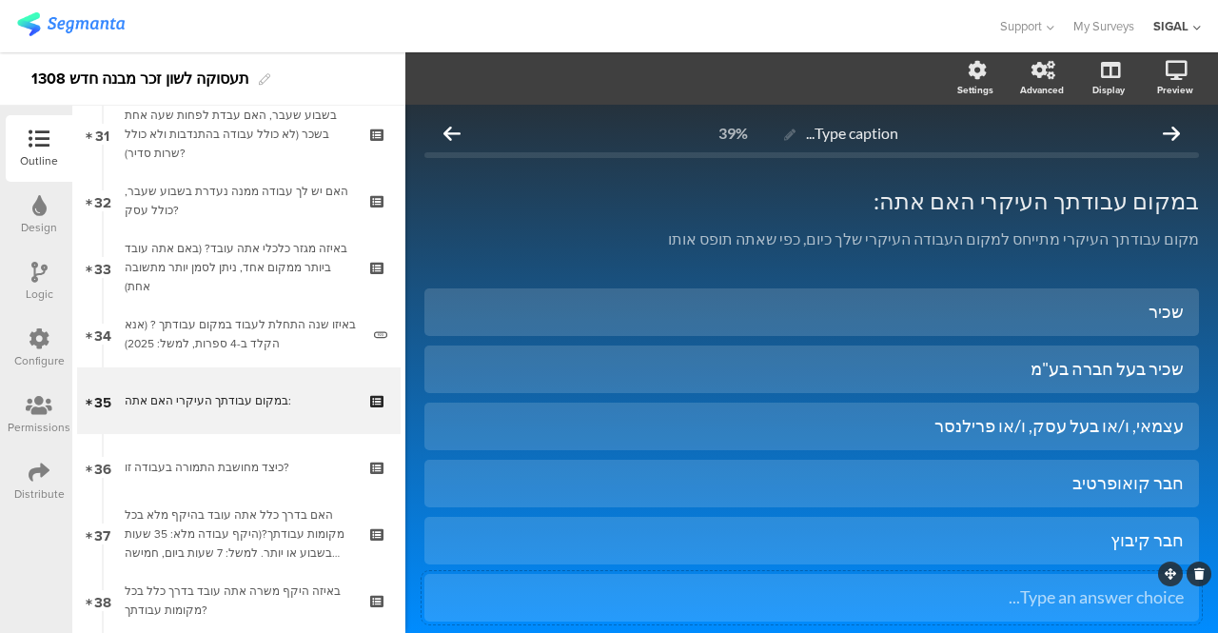
click at [806, 595] on div "Type an answer choice..." at bounding box center [811, 597] width 744 height 22
click at [574, 68] on span "Choice options" at bounding box center [521, 79] width 125 height 22
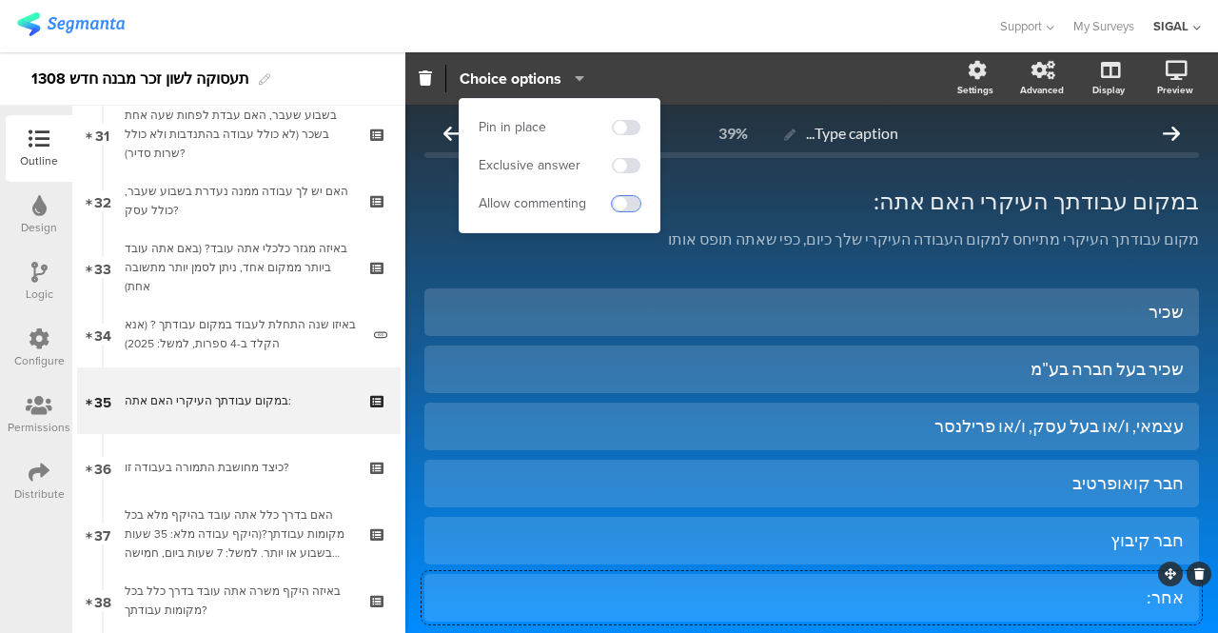
click at [613, 205] on span at bounding box center [626, 203] width 29 height 15
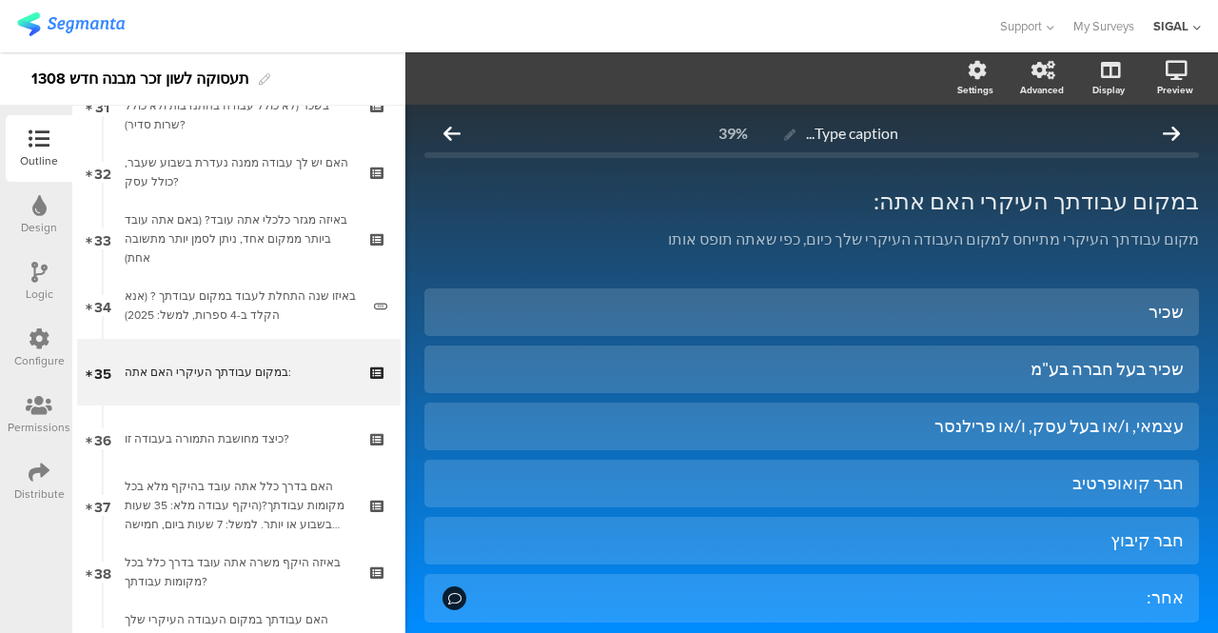
scroll to position [2110, 0]
